Goal: Information Seeking & Learning: Learn about a topic

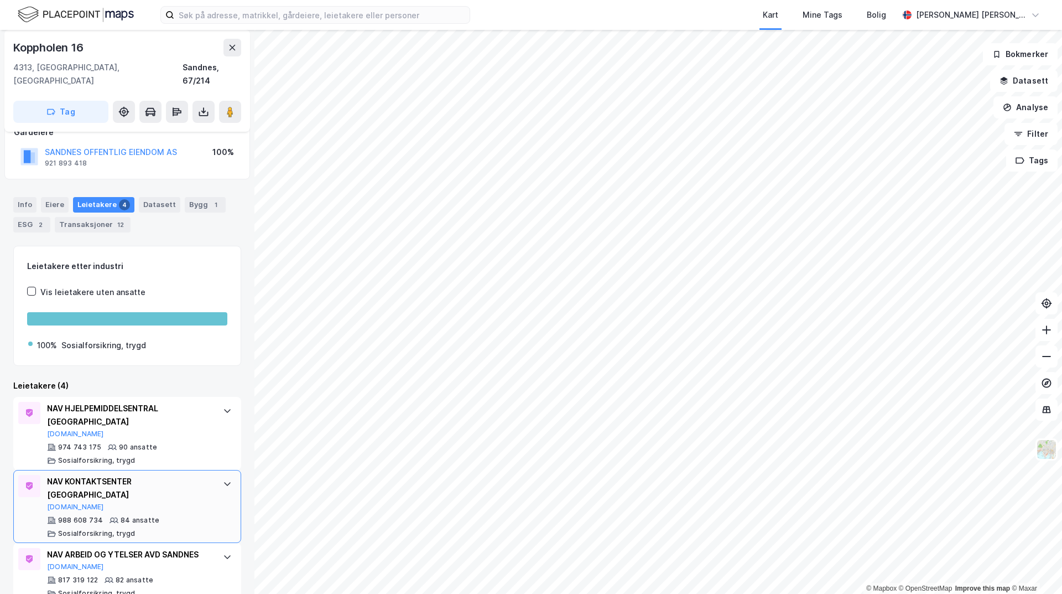
scroll to position [128, 0]
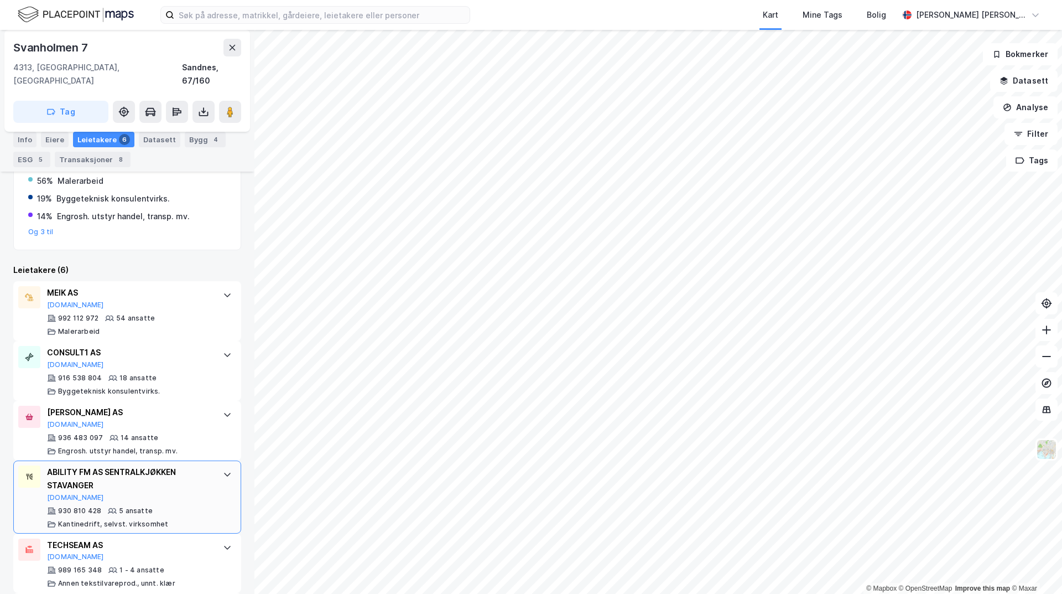
scroll to position [323, 0]
